Goal: Go to known website: Access a specific website the user already knows

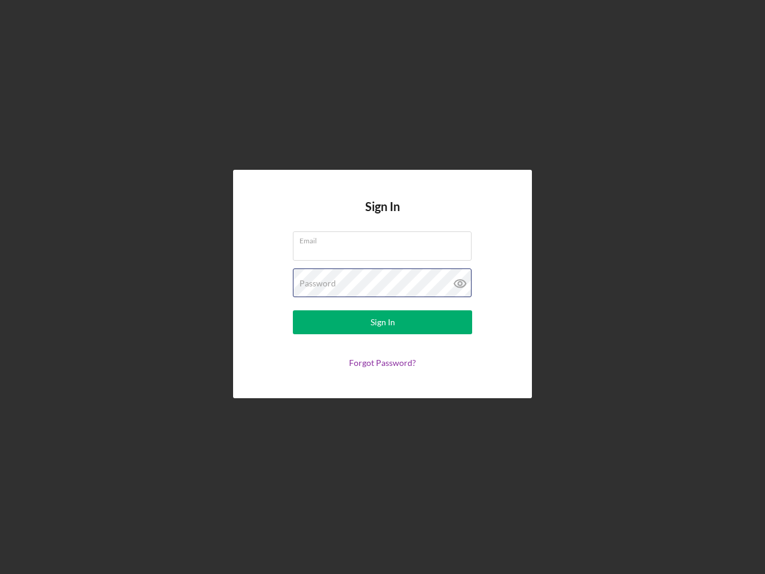
click at [382, 287] on div "Password" at bounding box center [382, 283] width 179 height 30
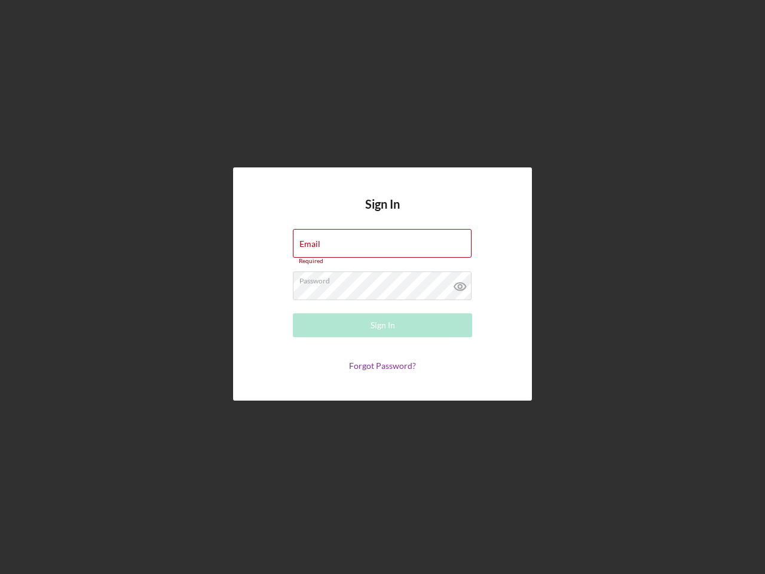
click at [460, 283] on icon at bounding box center [460, 286] width 30 height 30
